Goal: Task Accomplishment & Management: Use online tool/utility

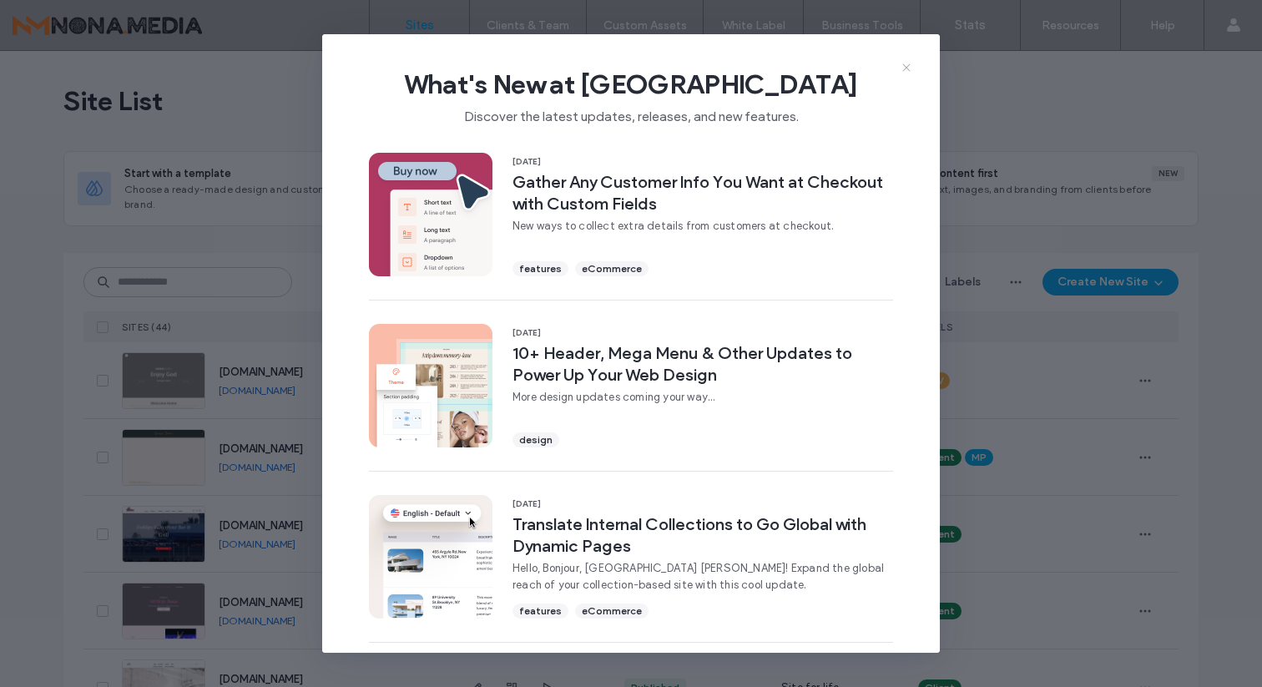
click at [911, 69] on icon at bounding box center [906, 67] width 13 height 13
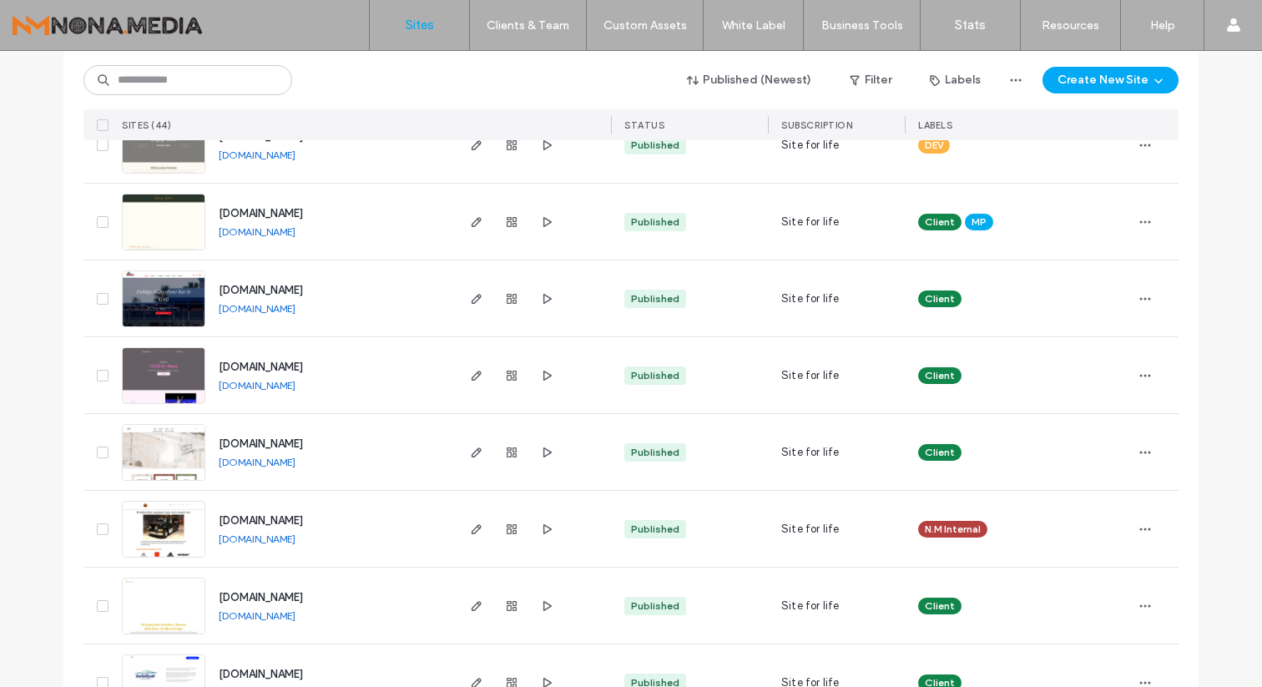
scroll to position [258, 0]
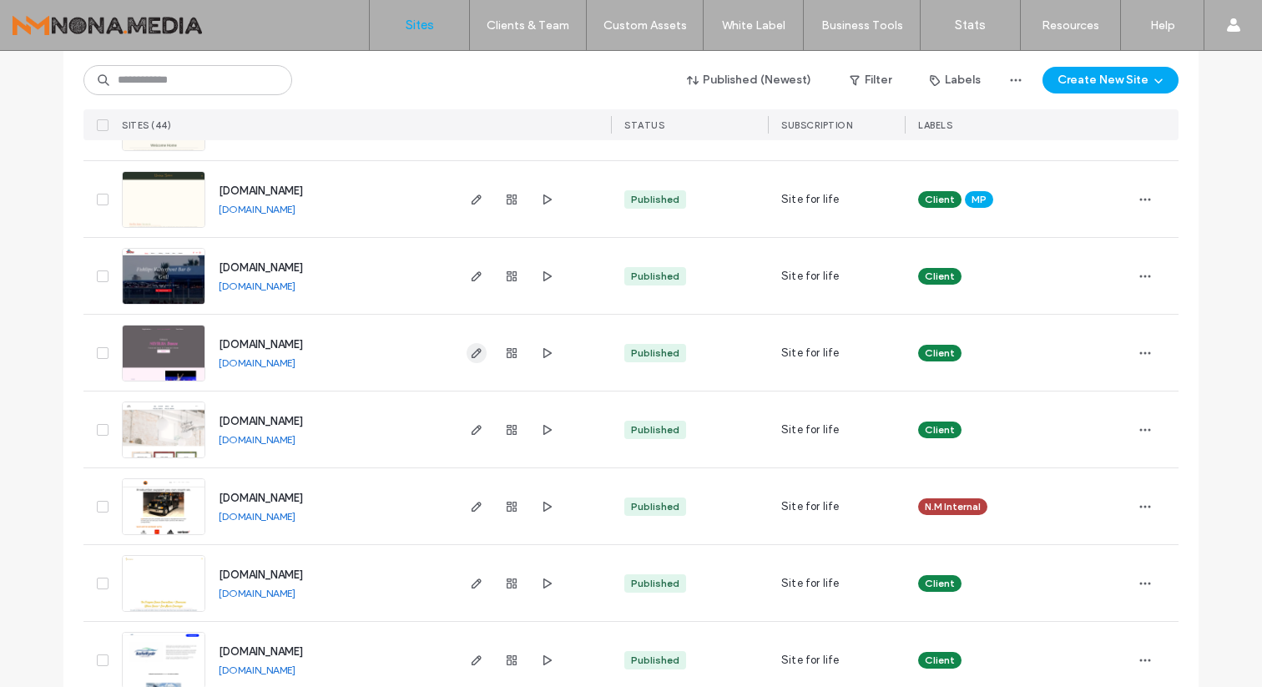
click at [470, 357] on icon "button" at bounding box center [476, 352] width 13 height 13
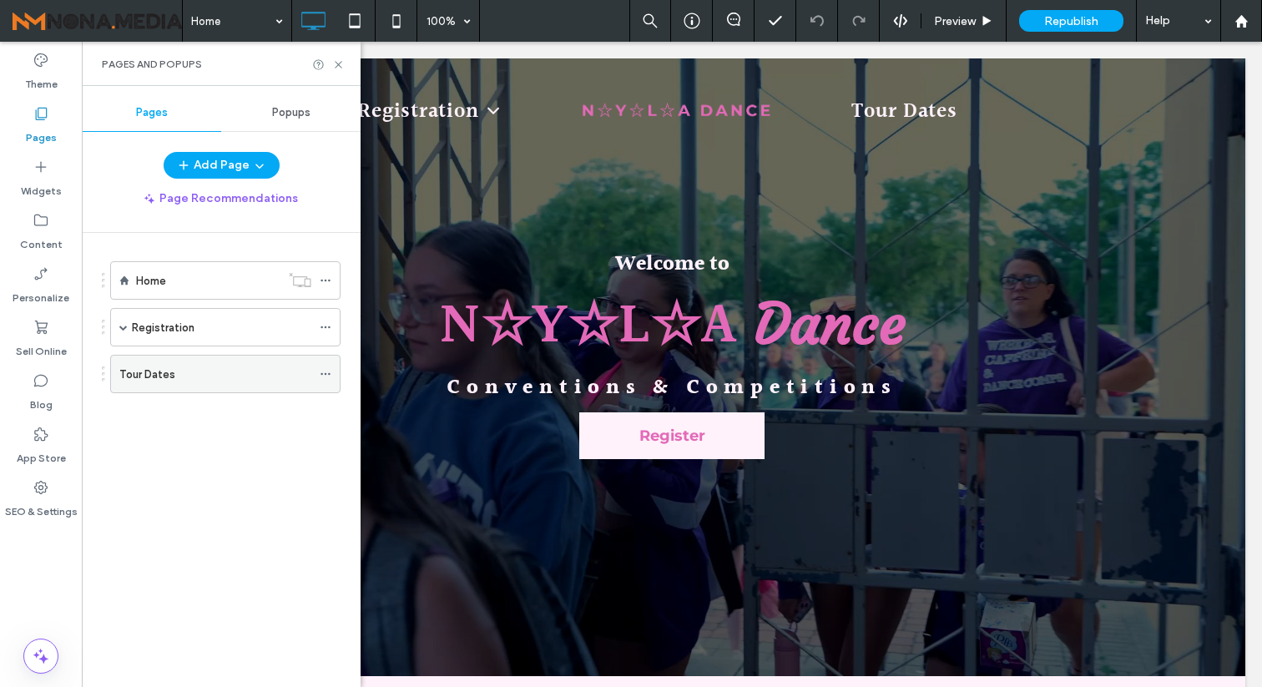
click at [178, 367] on div "Tour Dates" at bounding box center [215, 375] width 192 height 18
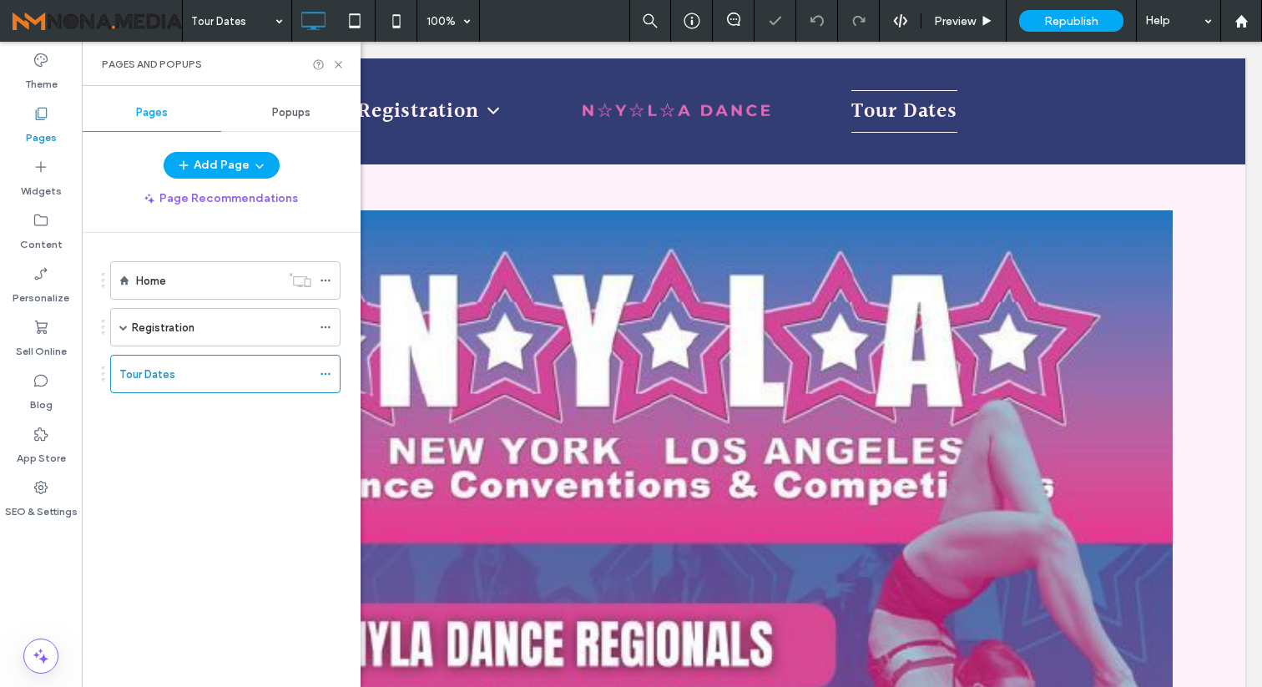
click at [345, 62] on div "Pages and Popups" at bounding box center [221, 64] width 279 height 44
click at [340, 59] on icon at bounding box center [338, 64] width 13 height 13
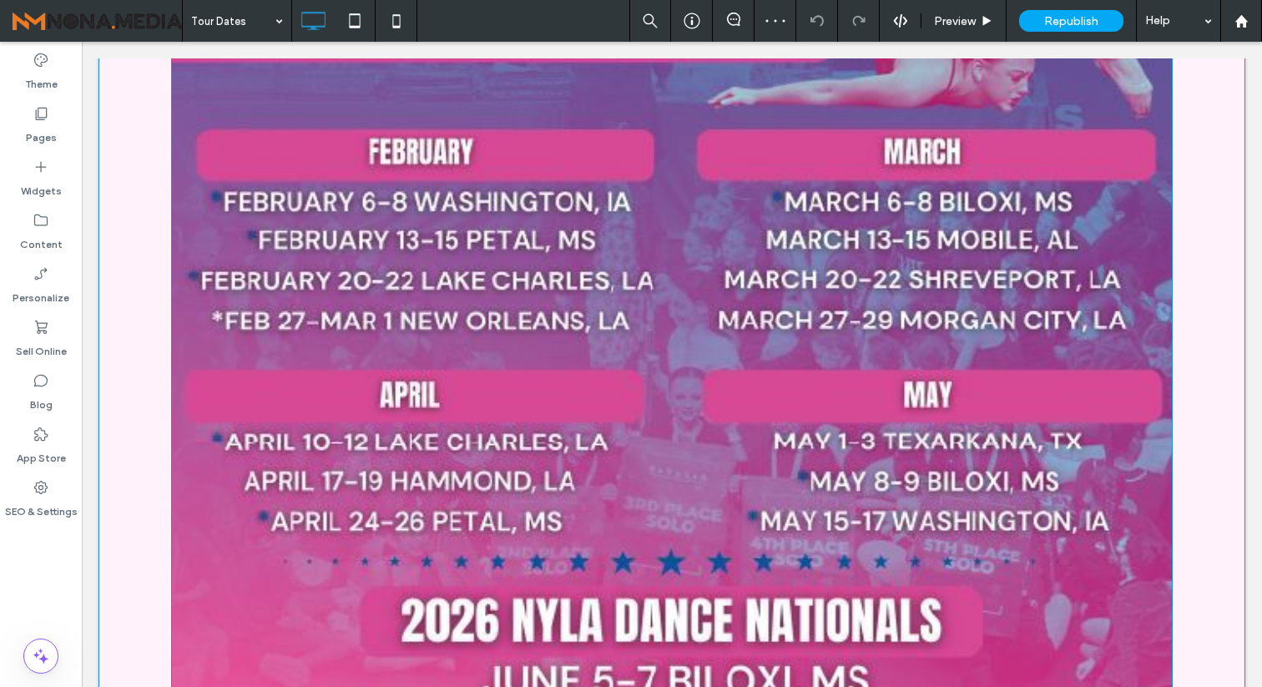
scroll to position [598, 0]
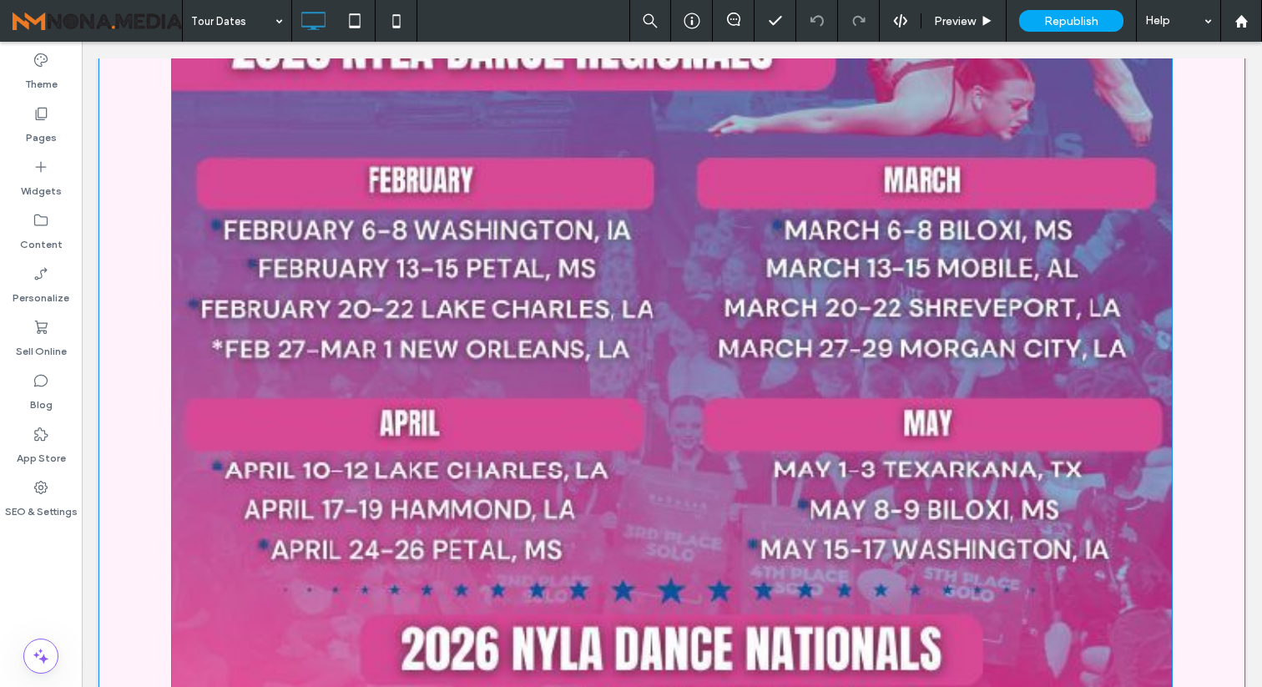
click at [853, 221] on img at bounding box center [671, 261] width 1001 height 1296
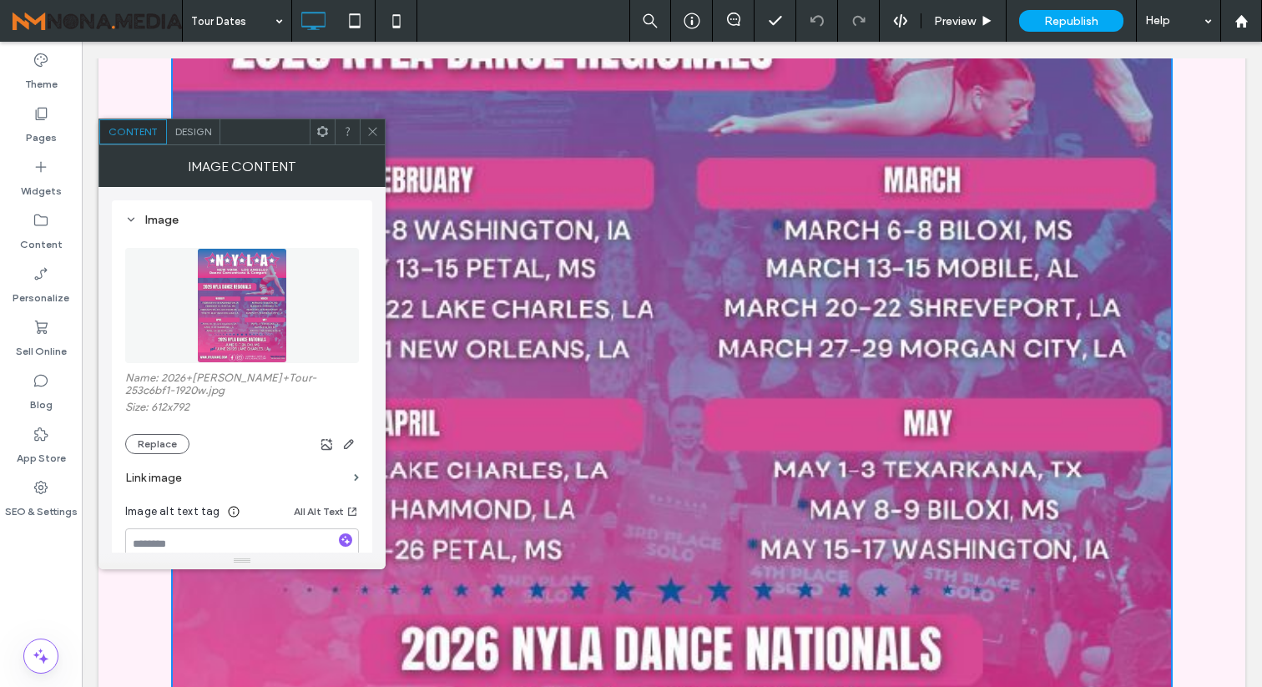
click at [153, 454] on section "Link image" at bounding box center [242, 478] width 234 height 48
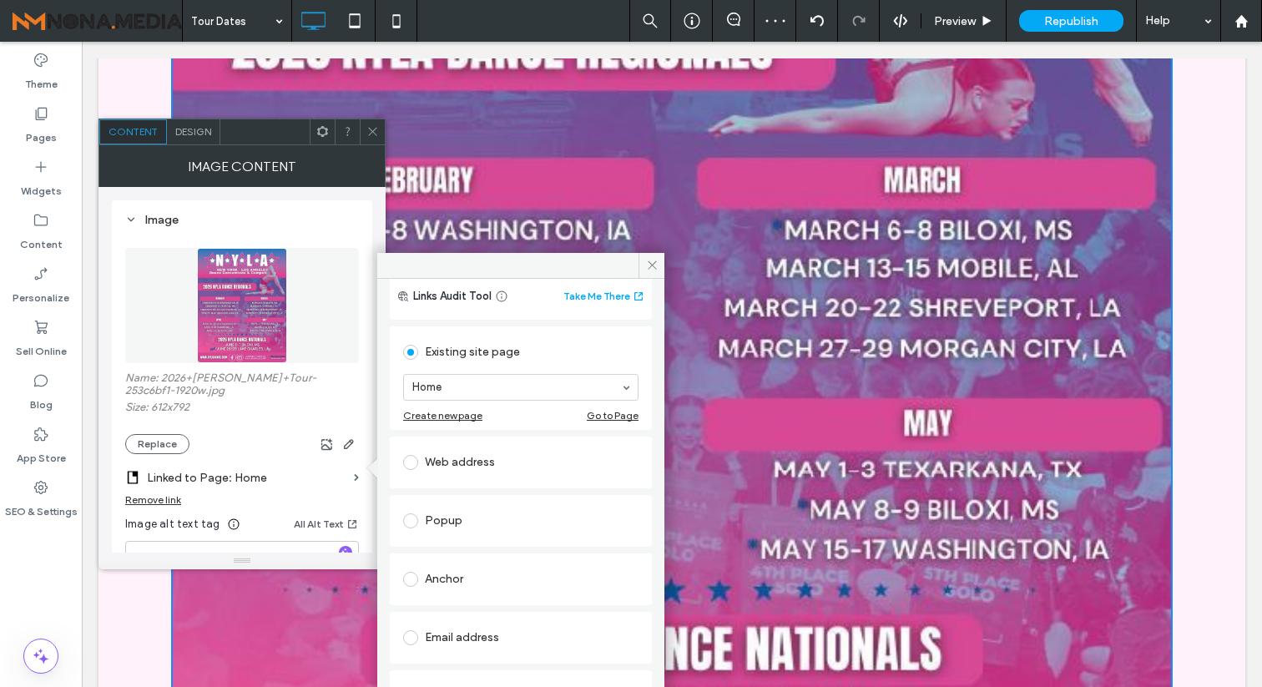
scroll to position [41, 0]
click at [661, 265] on span at bounding box center [651, 265] width 26 height 25
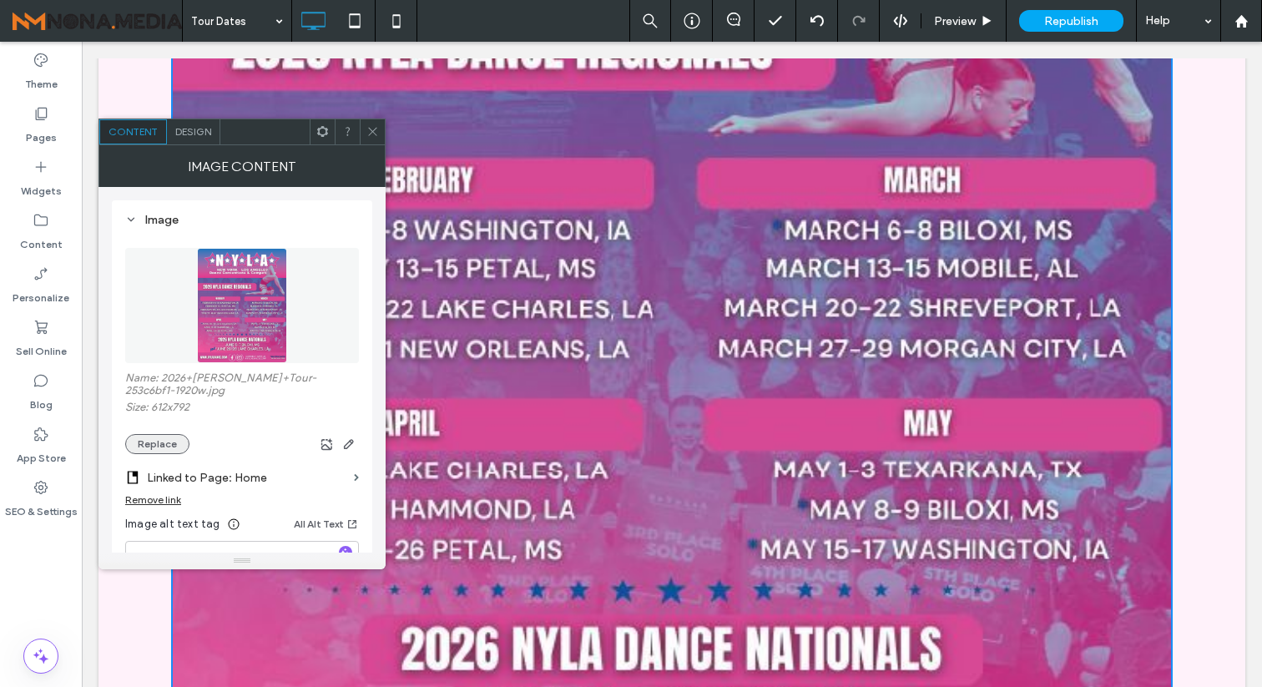
click at [144, 434] on button "Replace" at bounding box center [157, 444] width 64 height 20
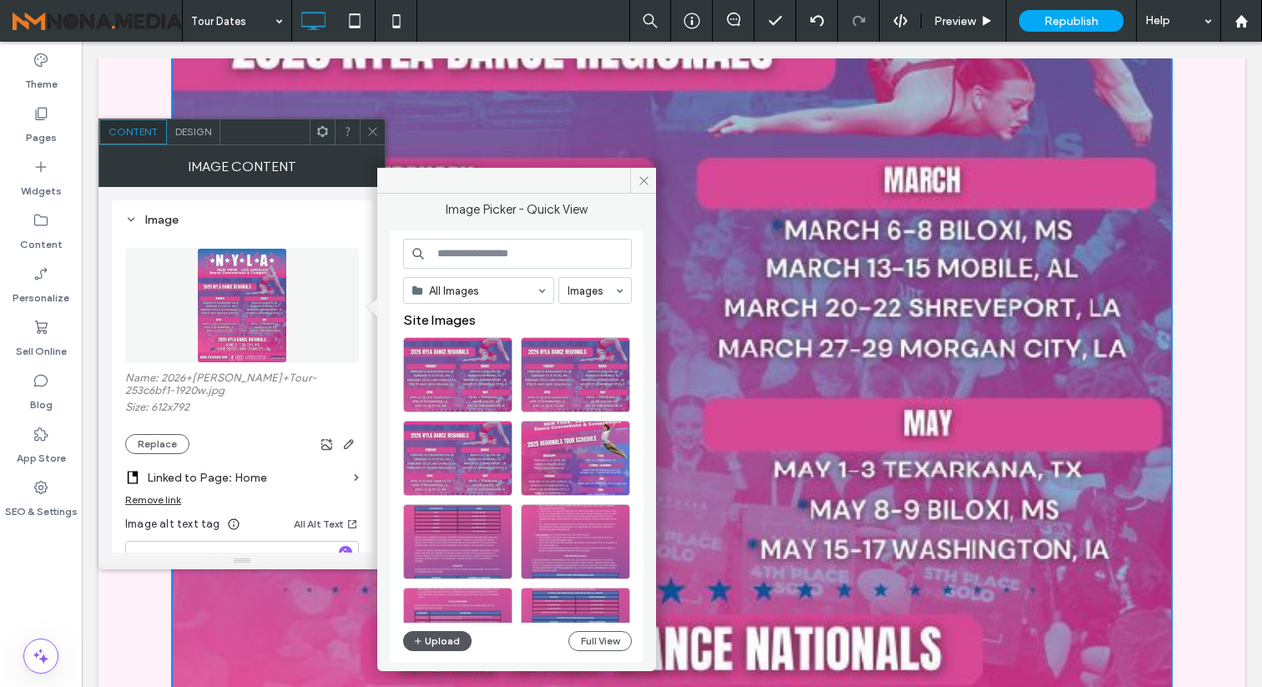
click at [434, 645] on button "Upload" at bounding box center [437, 641] width 68 height 20
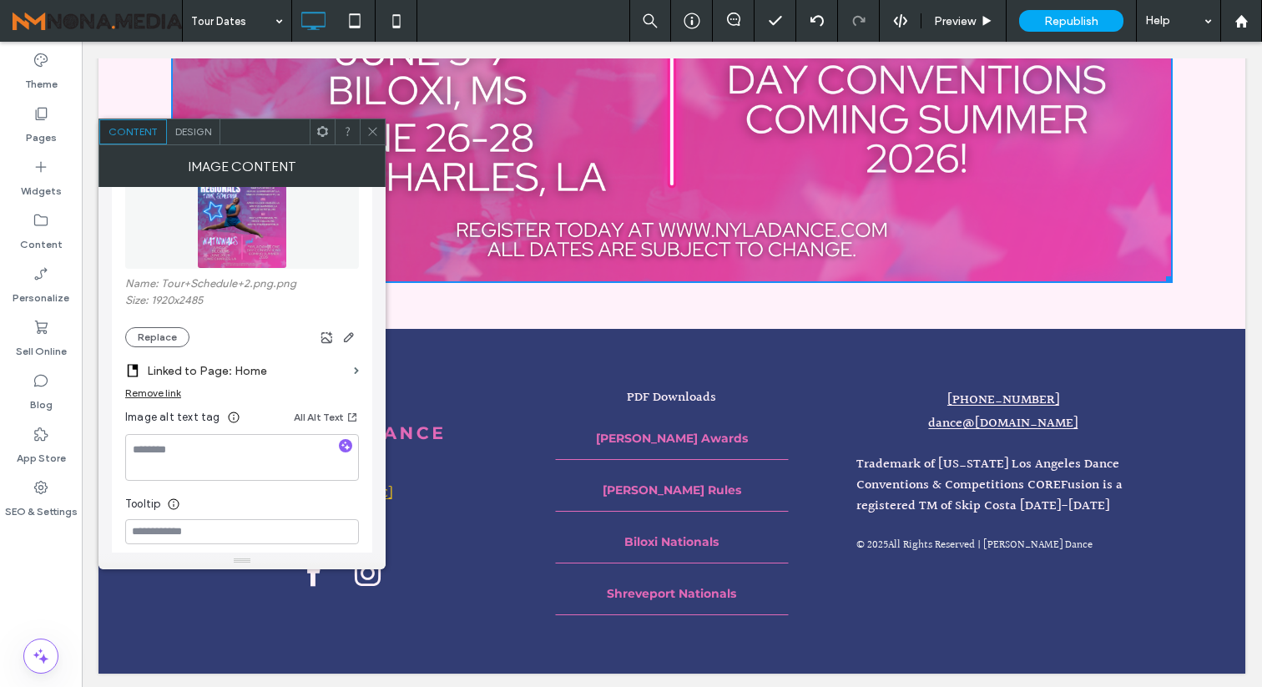
scroll to position [101, 0]
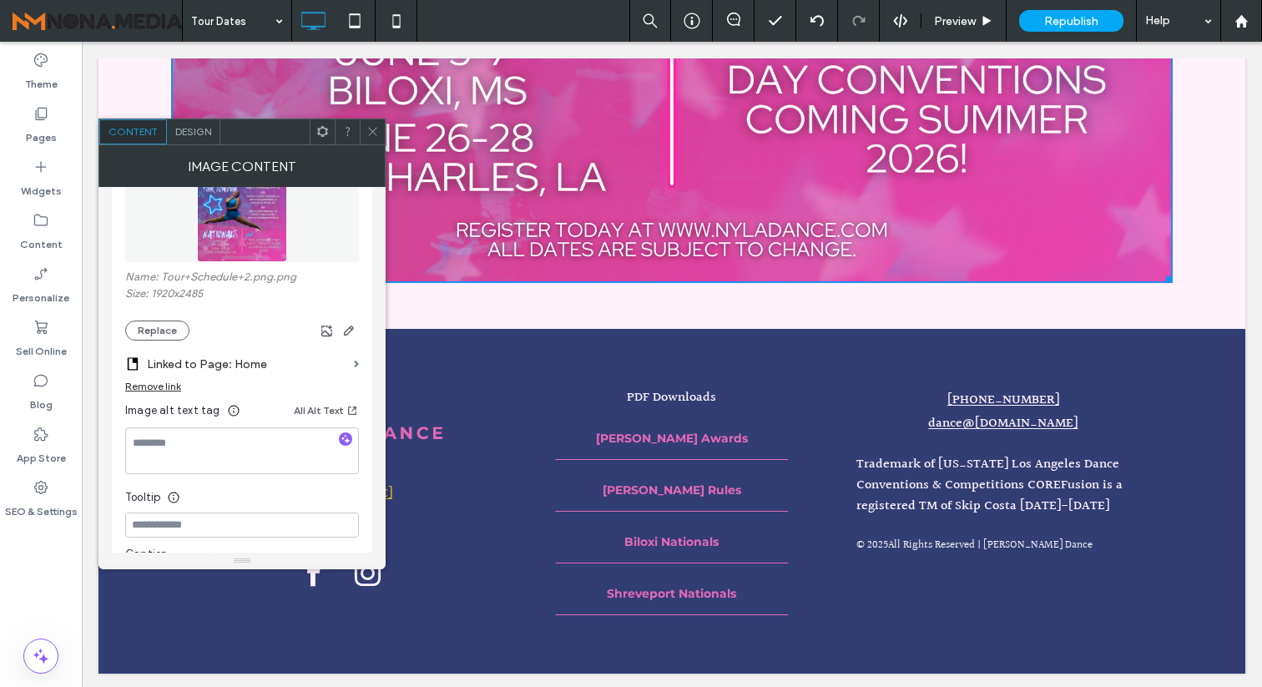
click at [159, 390] on div "Remove link" at bounding box center [153, 386] width 56 height 13
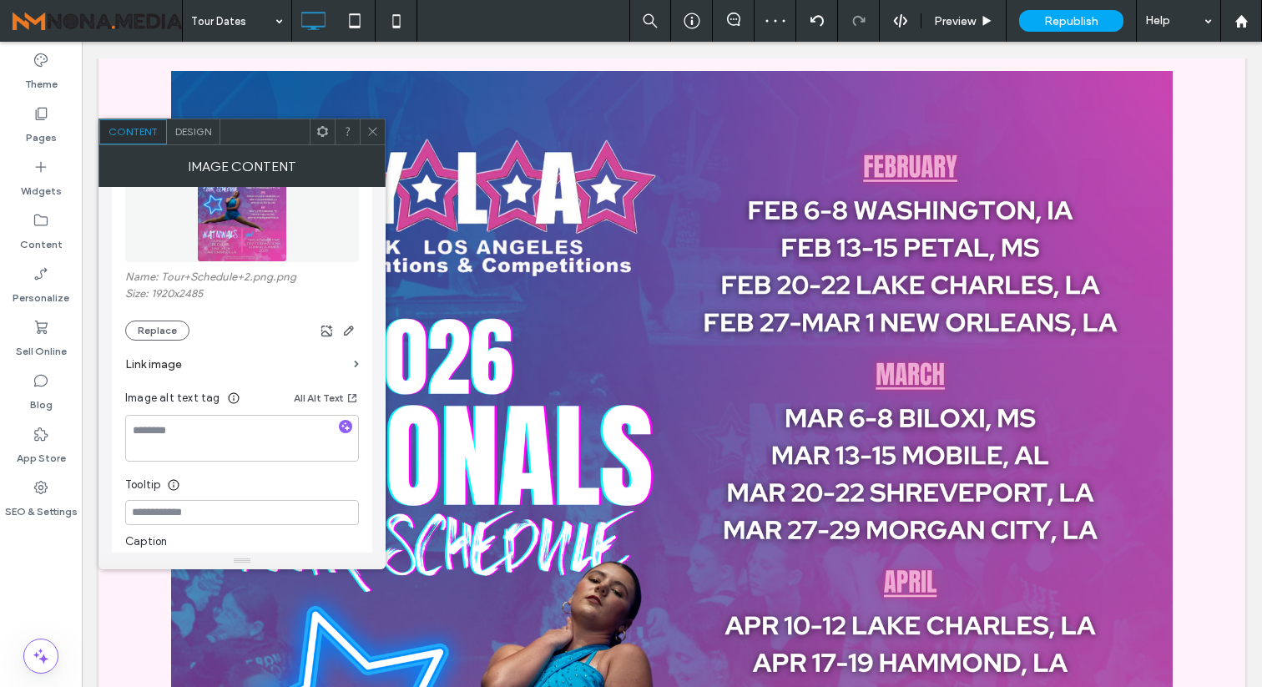
scroll to position [217, 0]
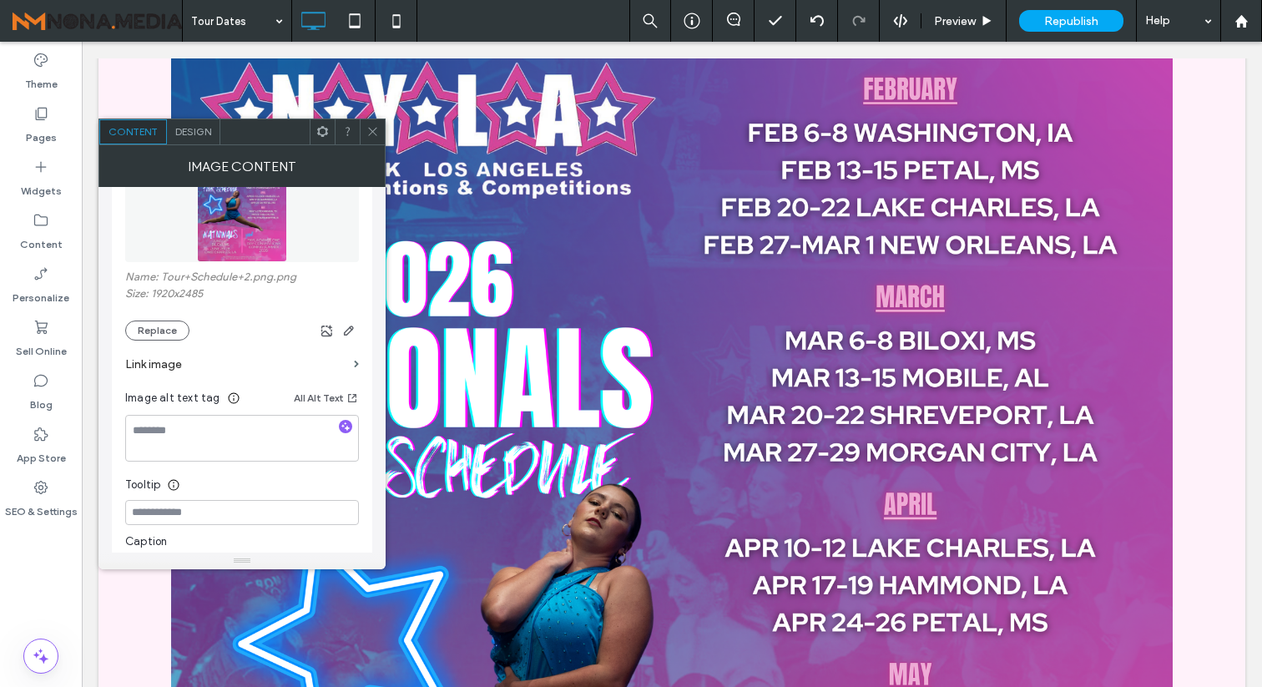
click at [282, 280] on label "Name: Tour+Schedule+2.png.png" at bounding box center [242, 278] width 234 height 17
click at [373, 131] on icon at bounding box center [372, 131] width 13 height 13
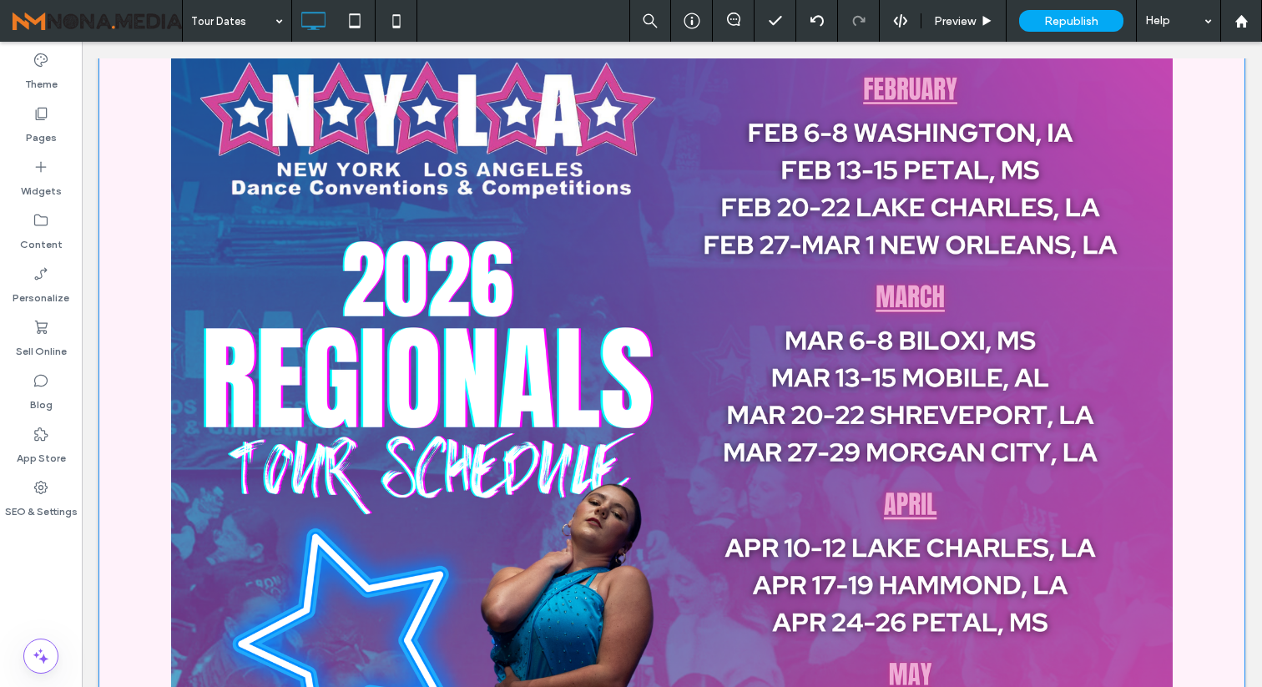
scroll to position [0, 0]
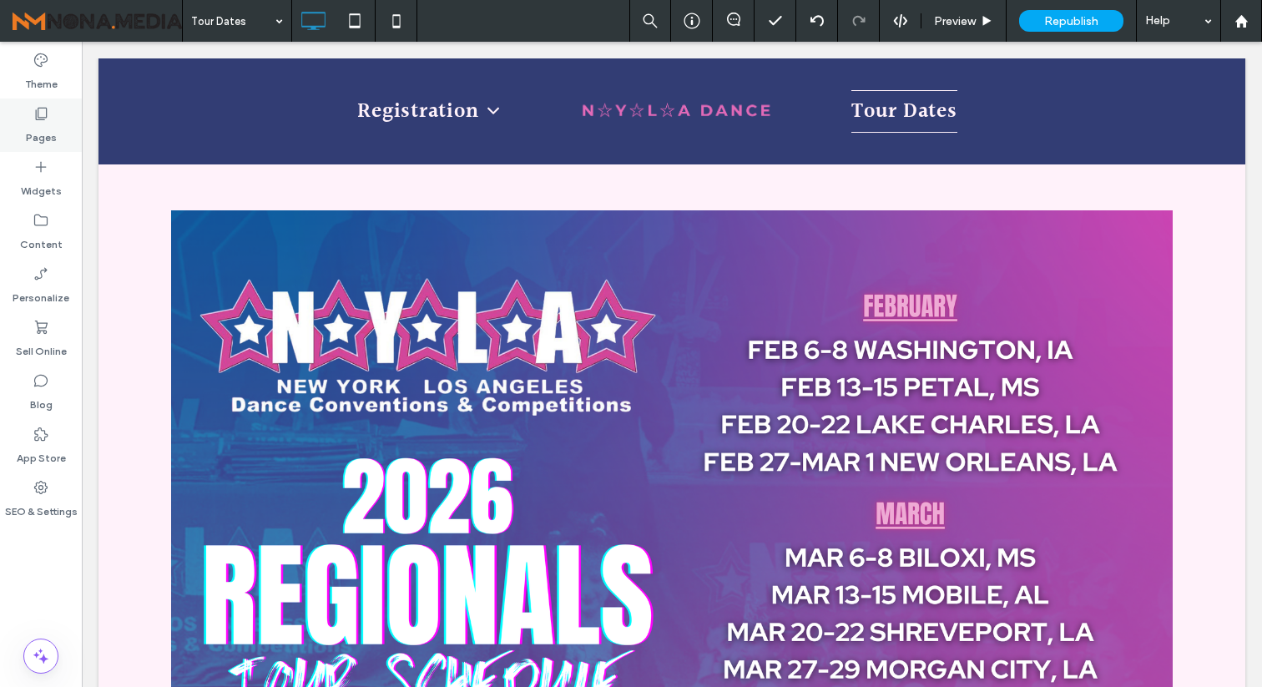
click at [43, 111] on icon at bounding box center [41, 113] width 17 height 17
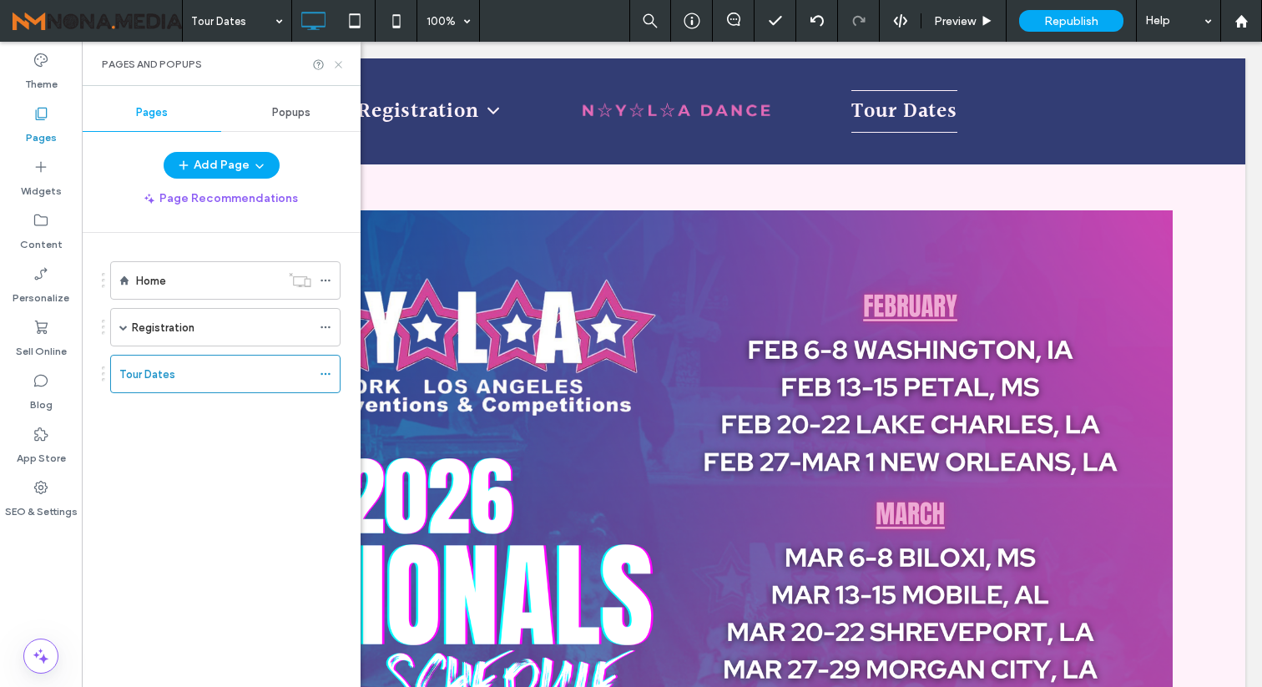
drag, startPoint x: 340, startPoint y: 60, endPoint x: 259, endPoint y: 18, distance: 92.2
click at [340, 60] on icon at bounding box center [338, 64] width 13 height 13
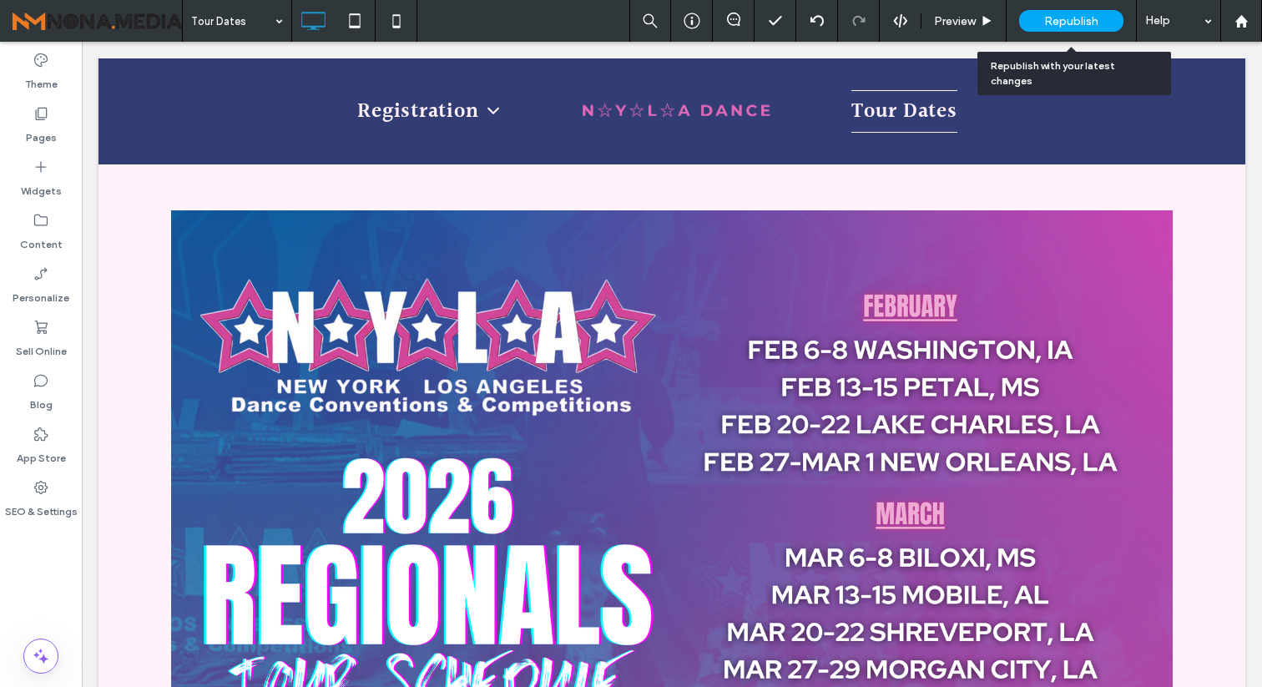
click at [1053, 19] on span "Republish" at bounding box center [1071, 21] width 54 height 14
